Goal: Navigation & Orientation: Find specific page/section

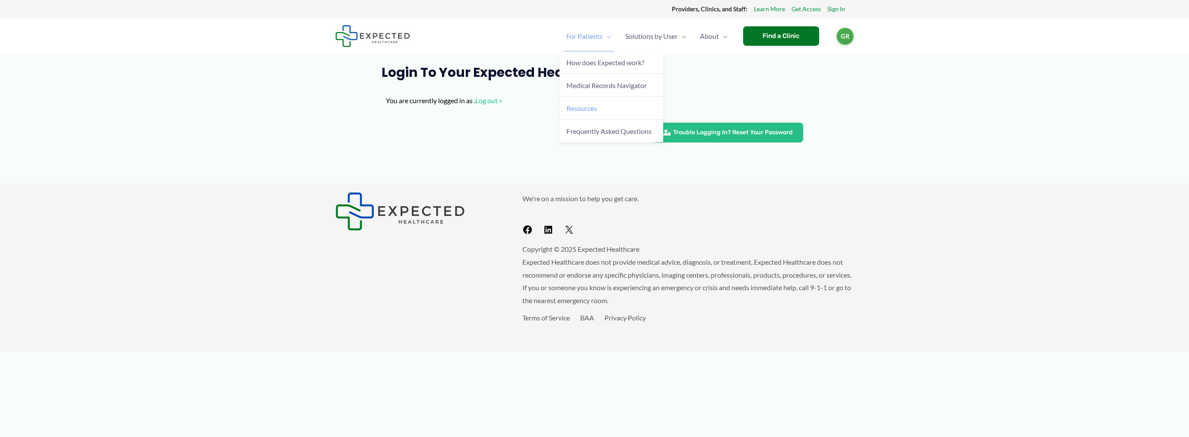
click at [582, 111] on span "Resources" at bounding box center [581, 108] width 31 height 8
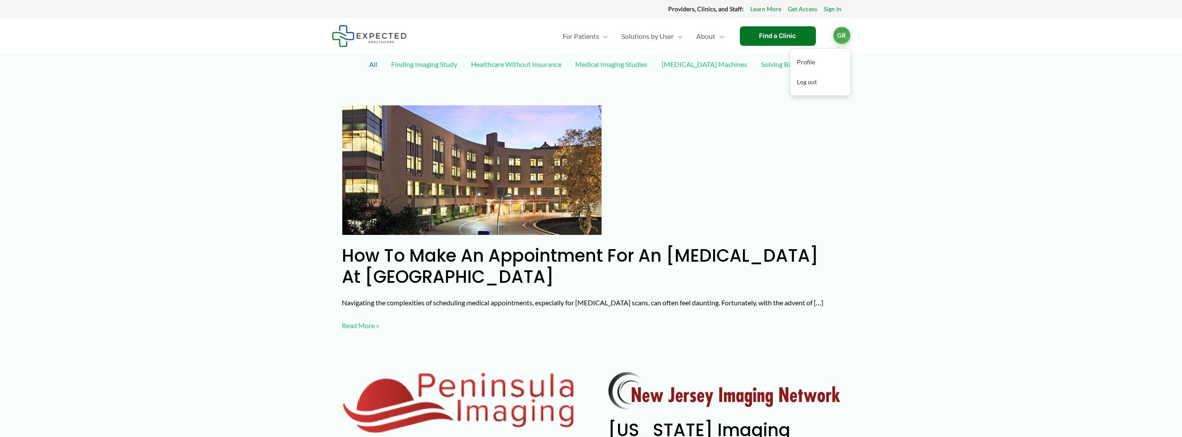
click at [842, 35] on span "GR" at bounding box center [841, 35] width 17 height 17
click at [594, 41] on span "For Patients" at bounding box center [581, 36] width 36 height 30
click at [587, 86] on span "Medical Records Navigator" at bounding box center [603, 85] width 80 height 8
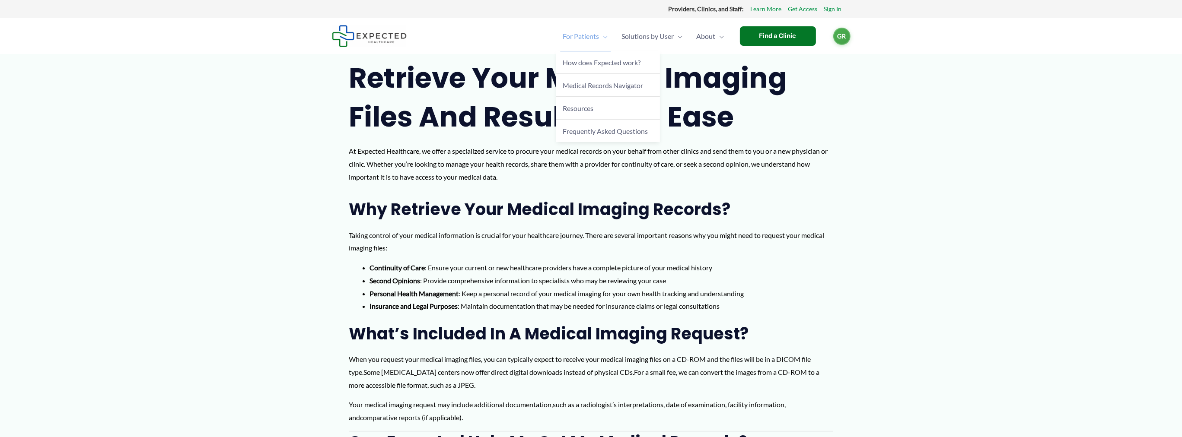
click at [580, 42] on span "For Patients" at bounding box center [581, 36] width 36 height 30
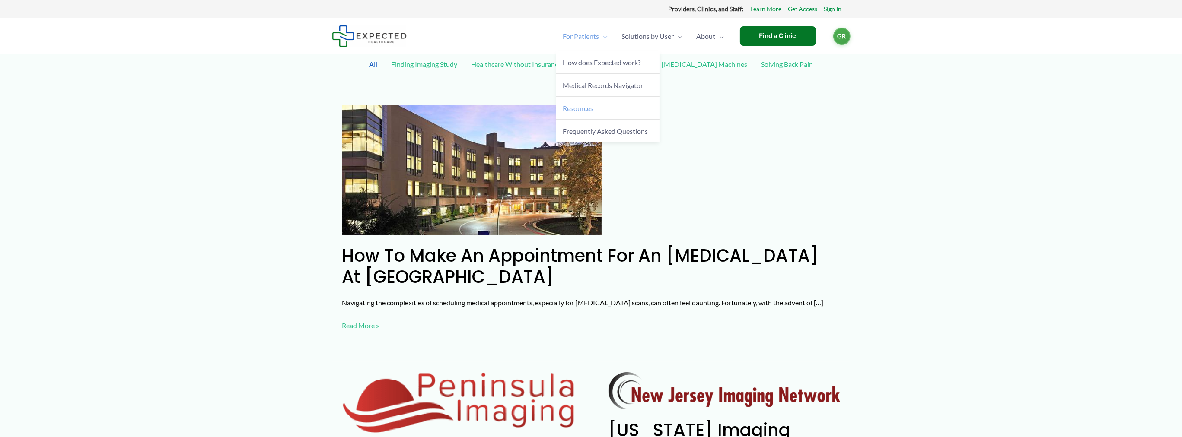
click at [576, 108] on span "Resources" at bounding box center [578, 108] width 31 height 8
